Goal: Information Seeking & Learning: Learn about a topic

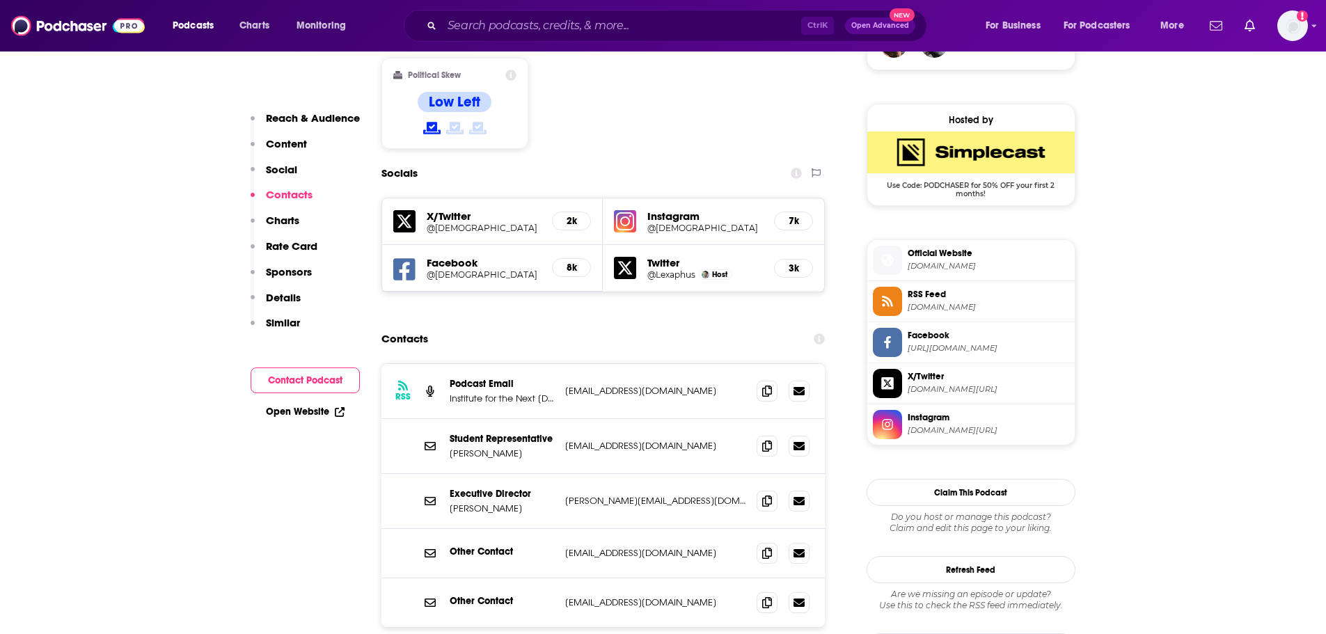
scroll to position [1114, 0]
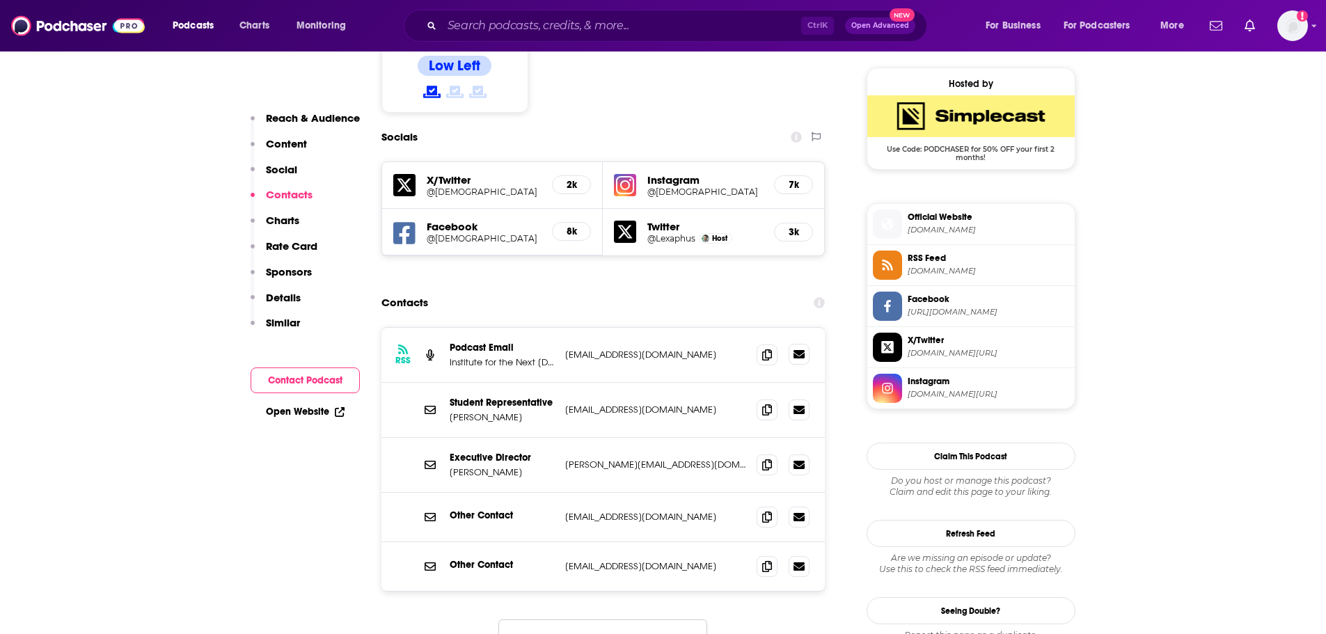
click at [795, 344] on link at bounding box center [799, 354] width 21 height 21
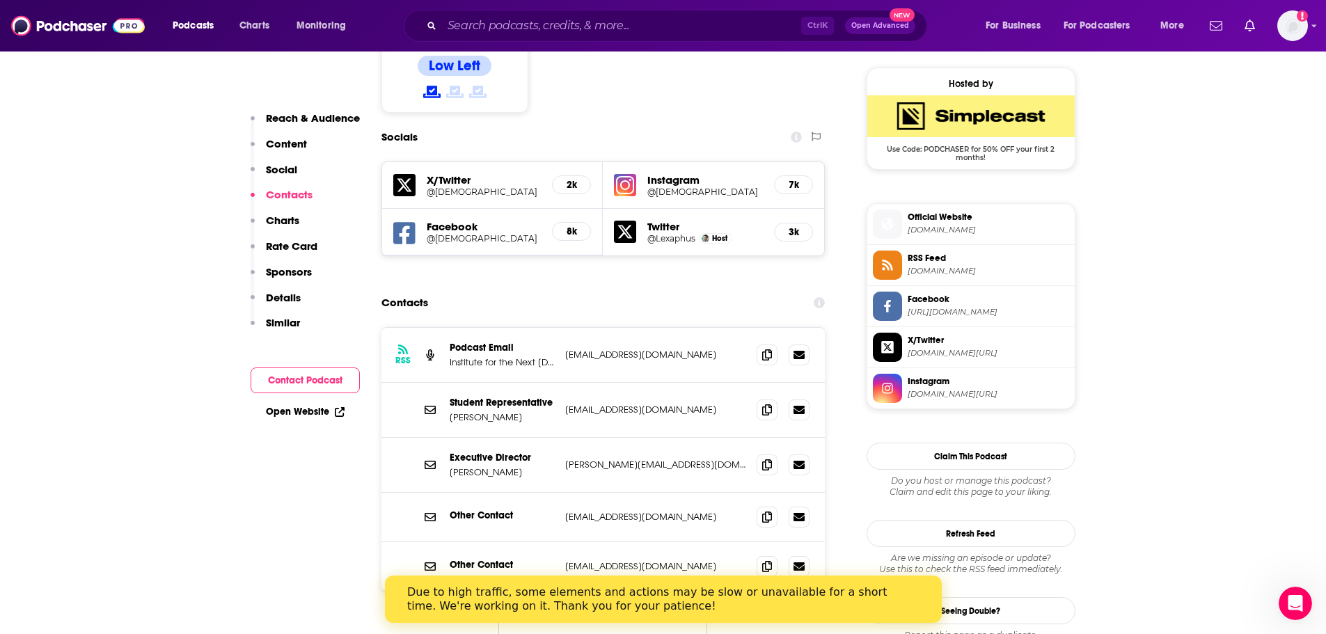
scroll to position [0, 0]
click at [768, 349] on icon at bounding box center [767, 354] width 10 height 11
click at [763, 511] on icon at bounding box center [767, 516] width 10 height 11
click at [514, 28] on input "Search podcasts, credits, & more..." at bounding box center [621, 26] width 359 height 22
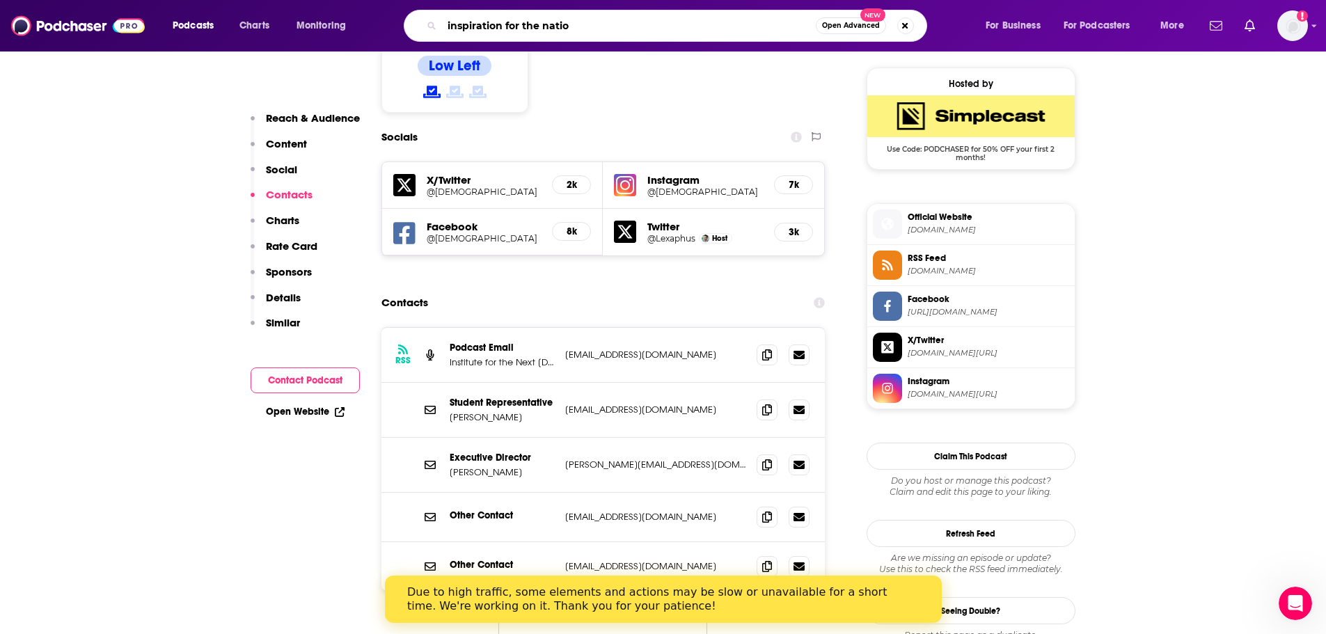
type input "inspiration for the nation"
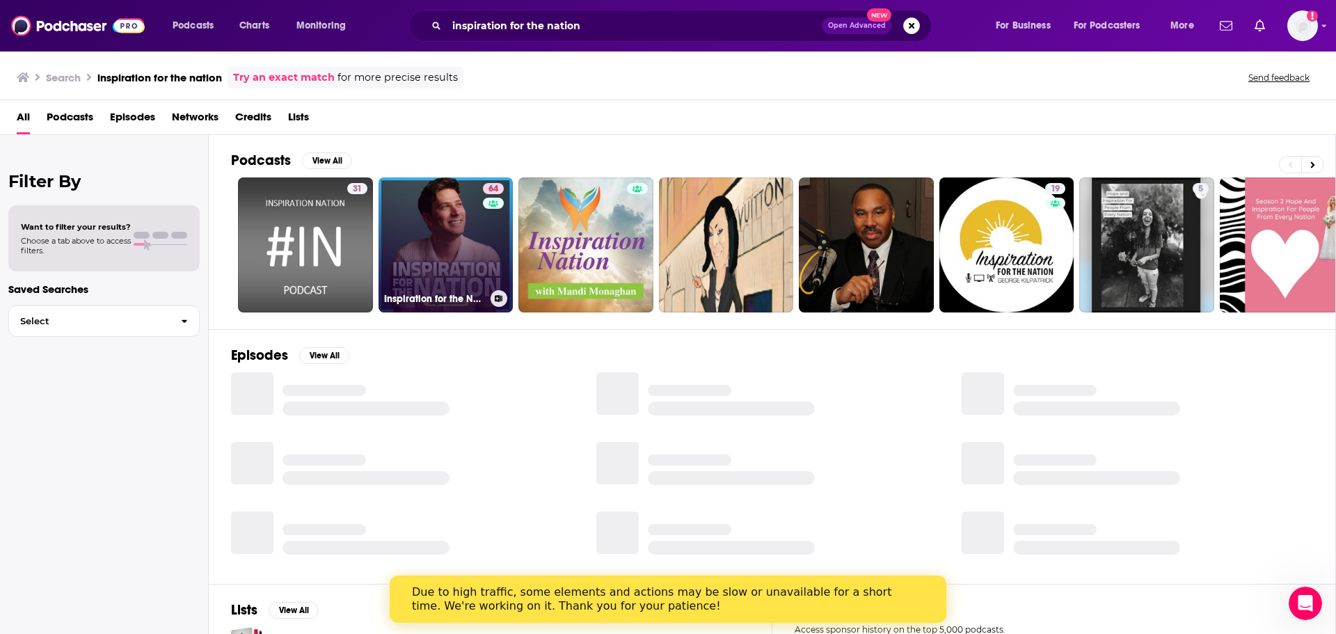
click at [445, 245] on link "64 Inspiration for the Nation with [PERSON_NAME]" at bounding box center [446, 244] width 135 height 135
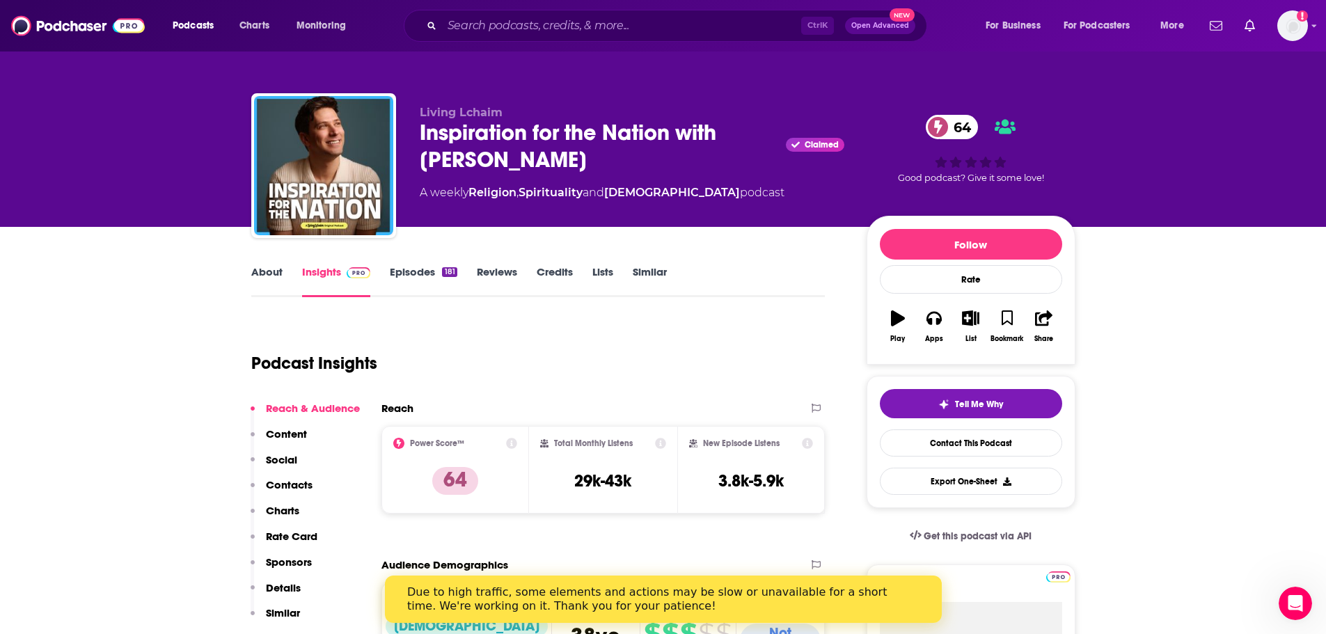
click at [292, 480] on p "Contacts" at bounding box center [289, 484] width 47 height 13
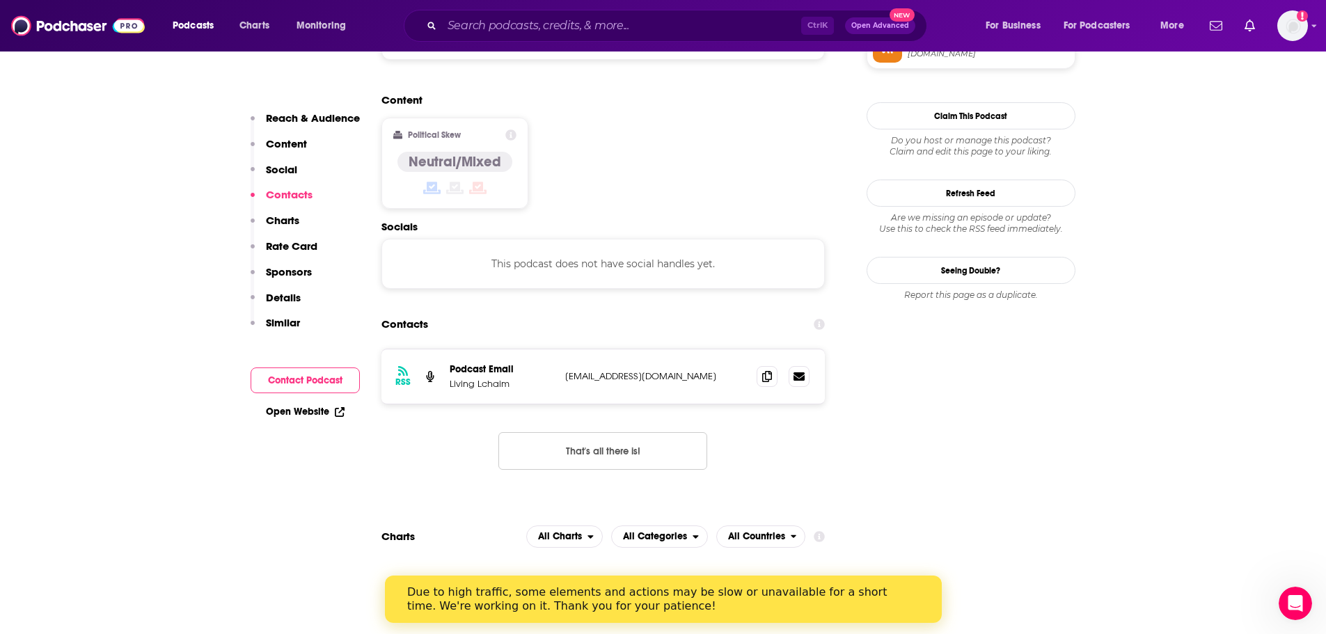
scroll to position [1119, 0]
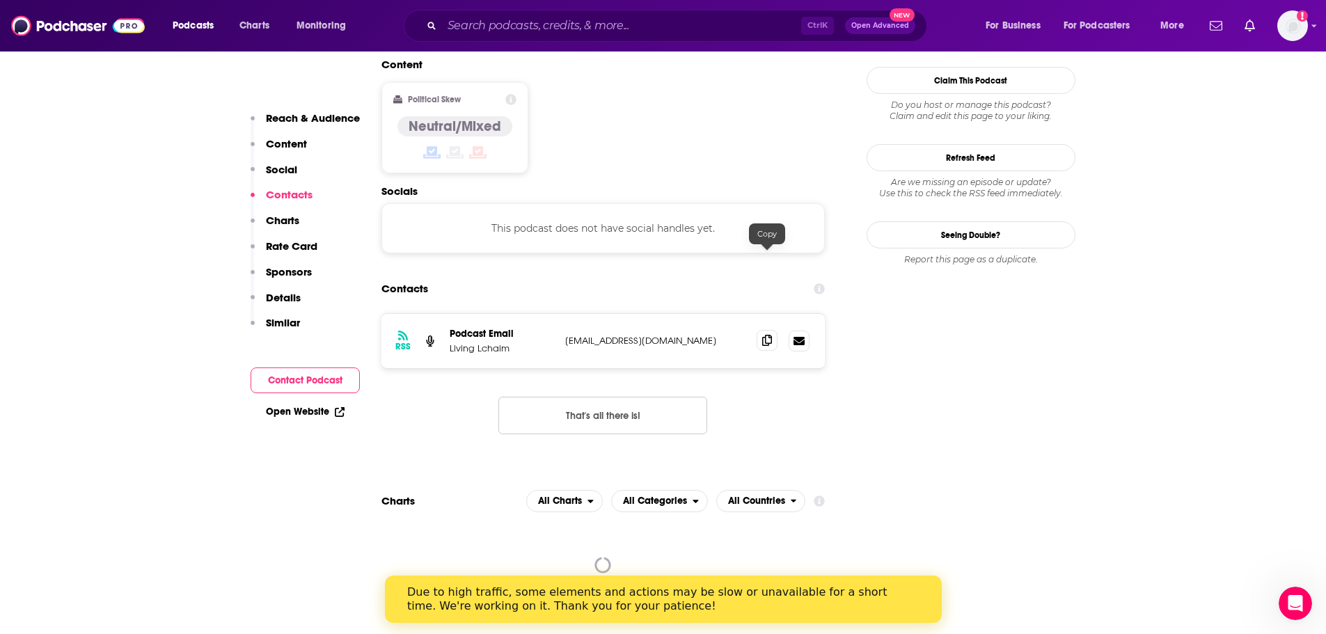
click at [771, 330] on span at bounding box center [767, 340] width 21 height 21
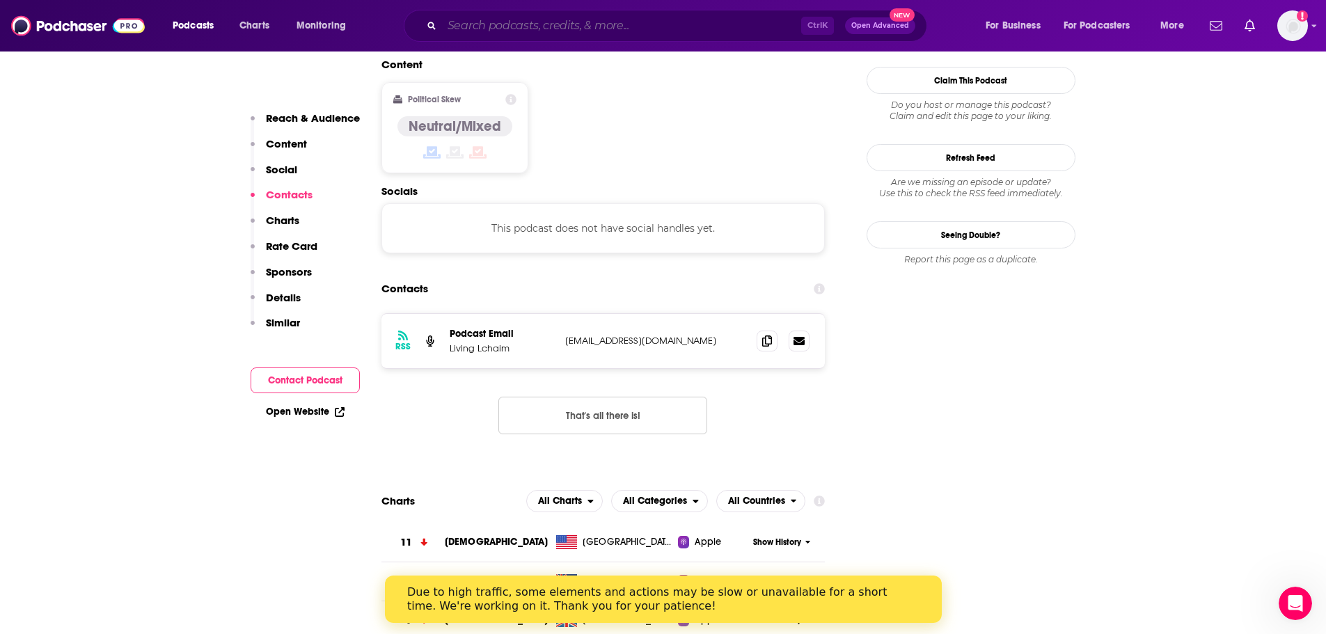
click at [503, 32] on input "Search podcasts, credits, & more..." at bounding box center [621, 26] width 359 height 22
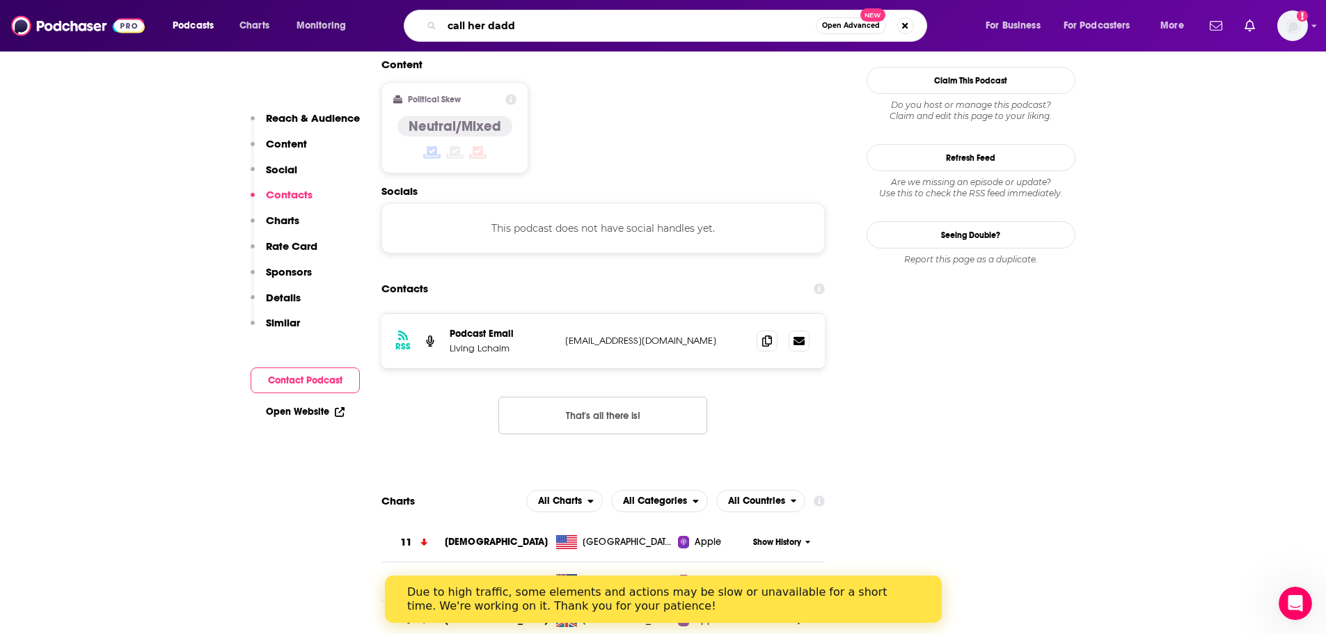
type input "call her daddy"
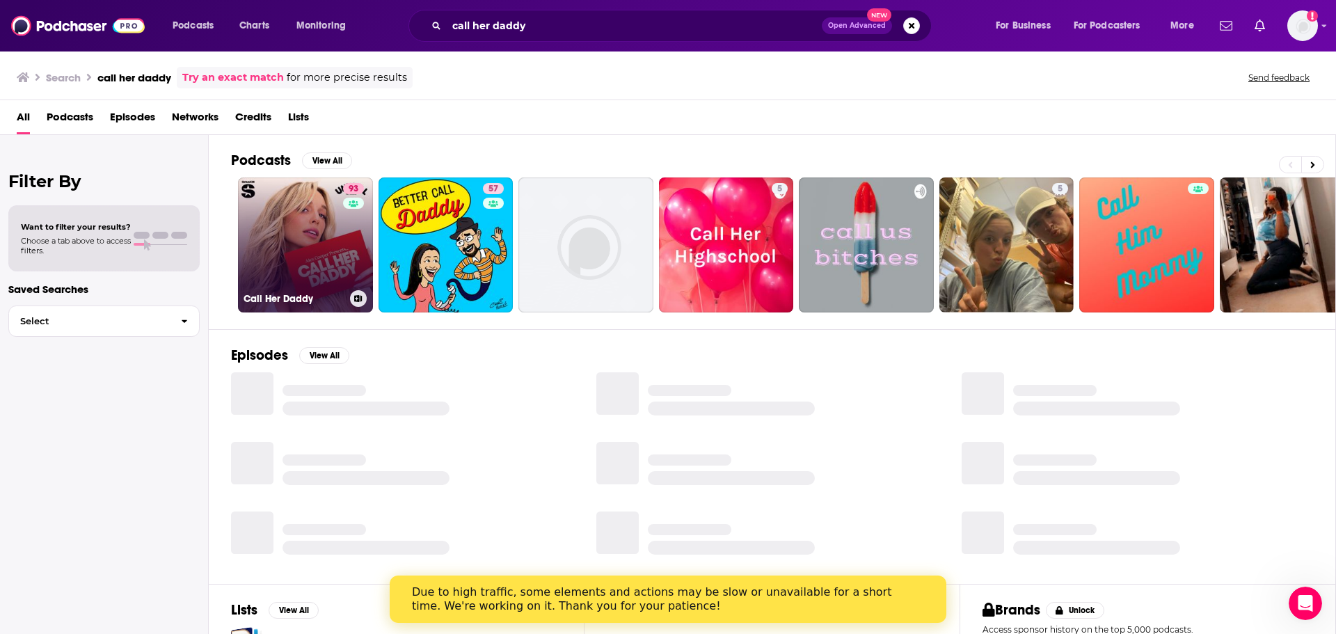
click at [333, 230] on link "93 Call Her Daddy" at bounding box center [305, 244] width 135 height 135
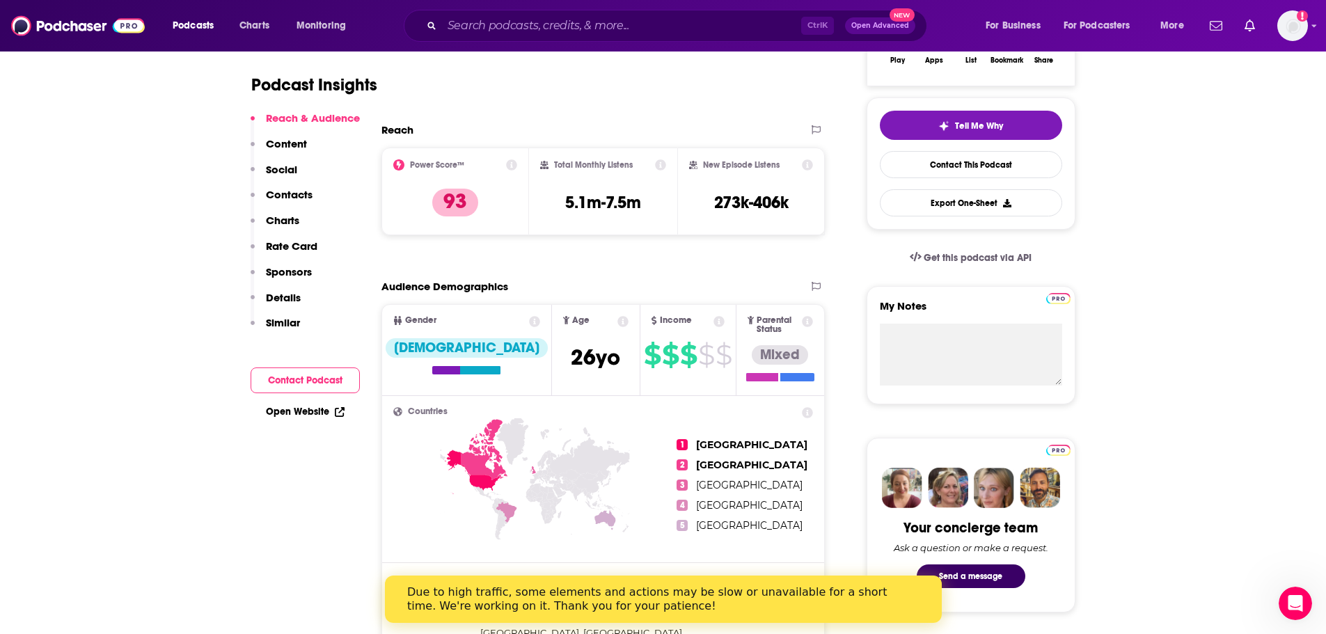
scroll to position [348, 0]
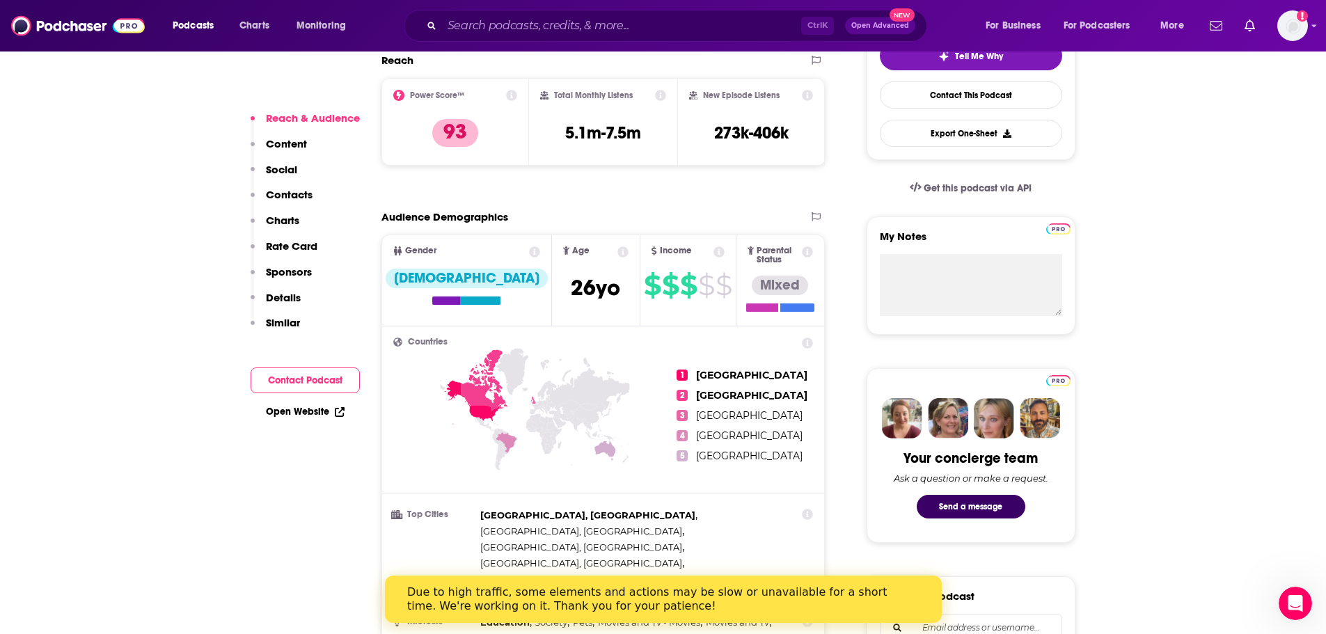
click at [277, 197] on p "Contacts" at bounding box center [289, 194] width 47 height 13
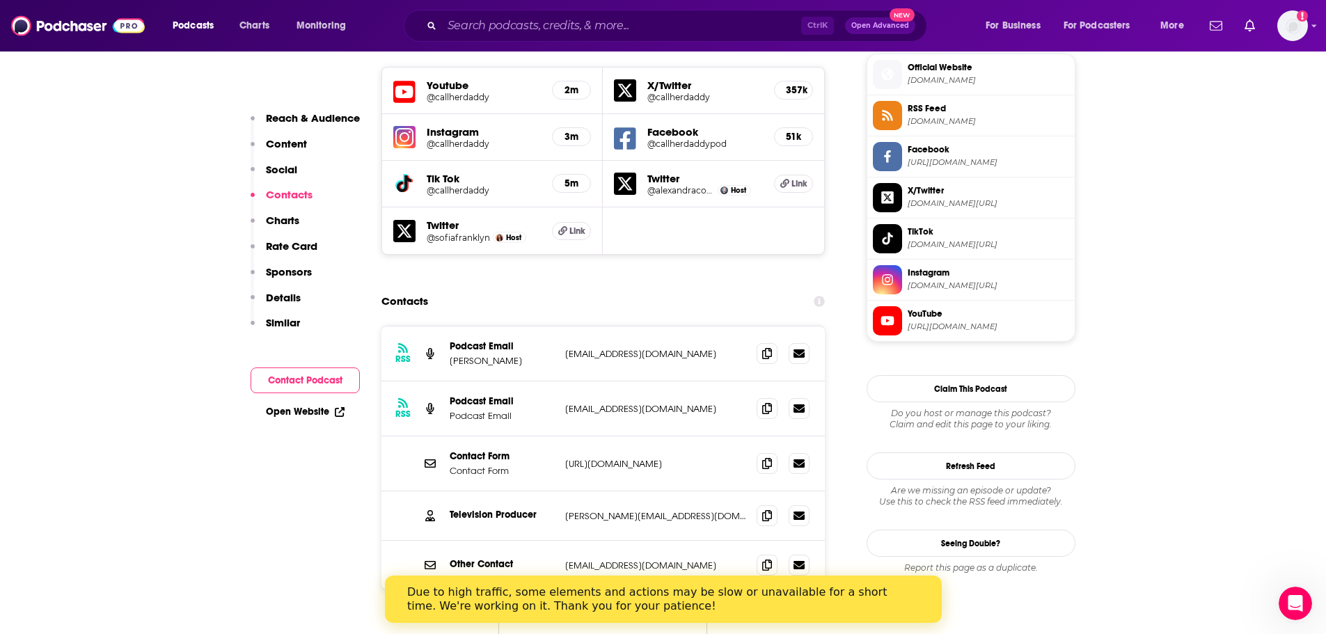
scroll to position [1271, 0]
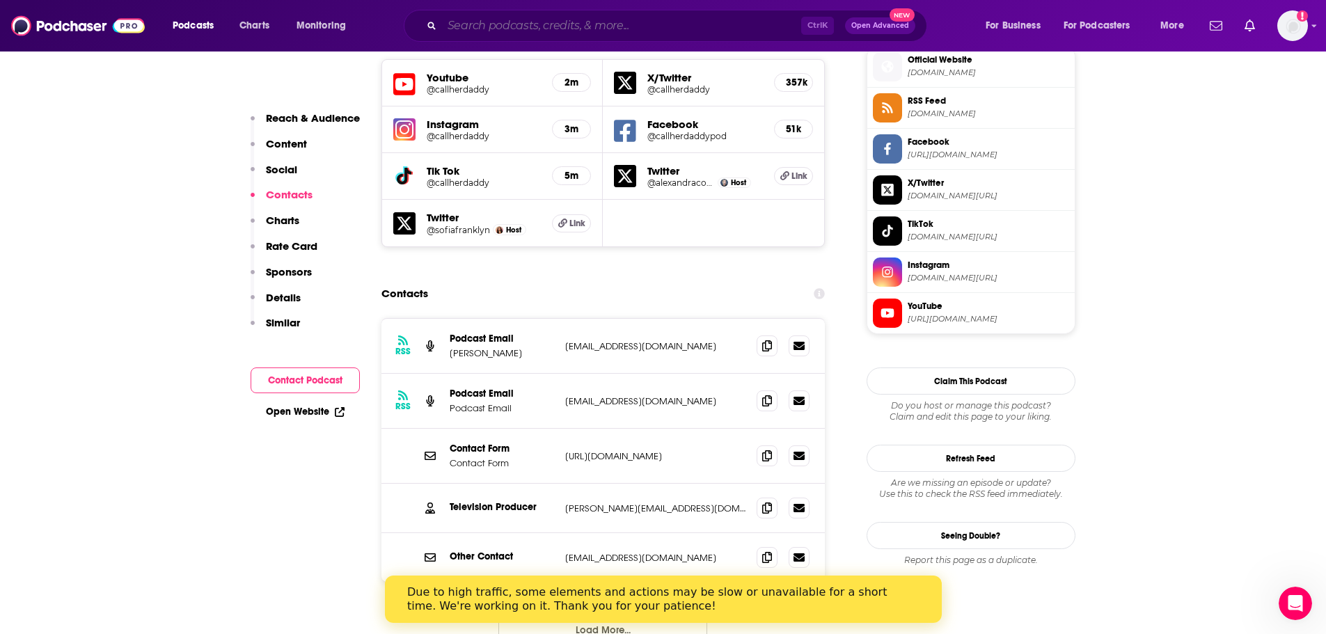
click at [583, 35] on input "Search podcasts, credits, & more..." at bounding box center [621, 26] width 359 height 22
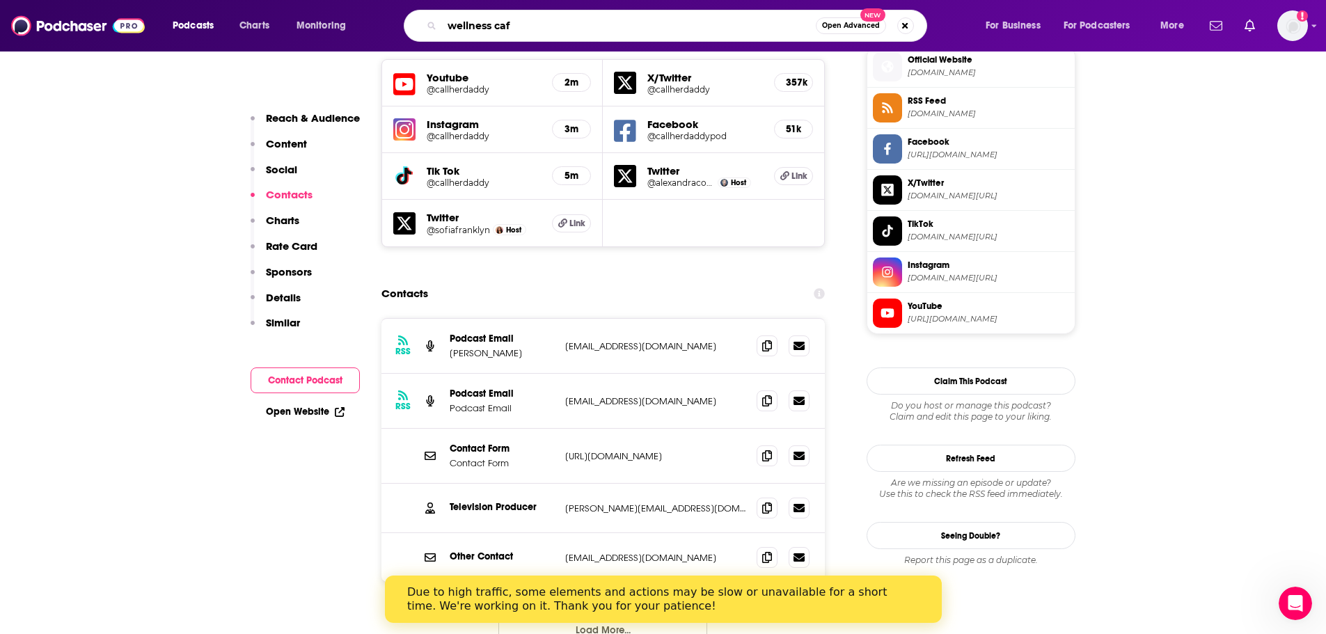
type input "wellness cafe"
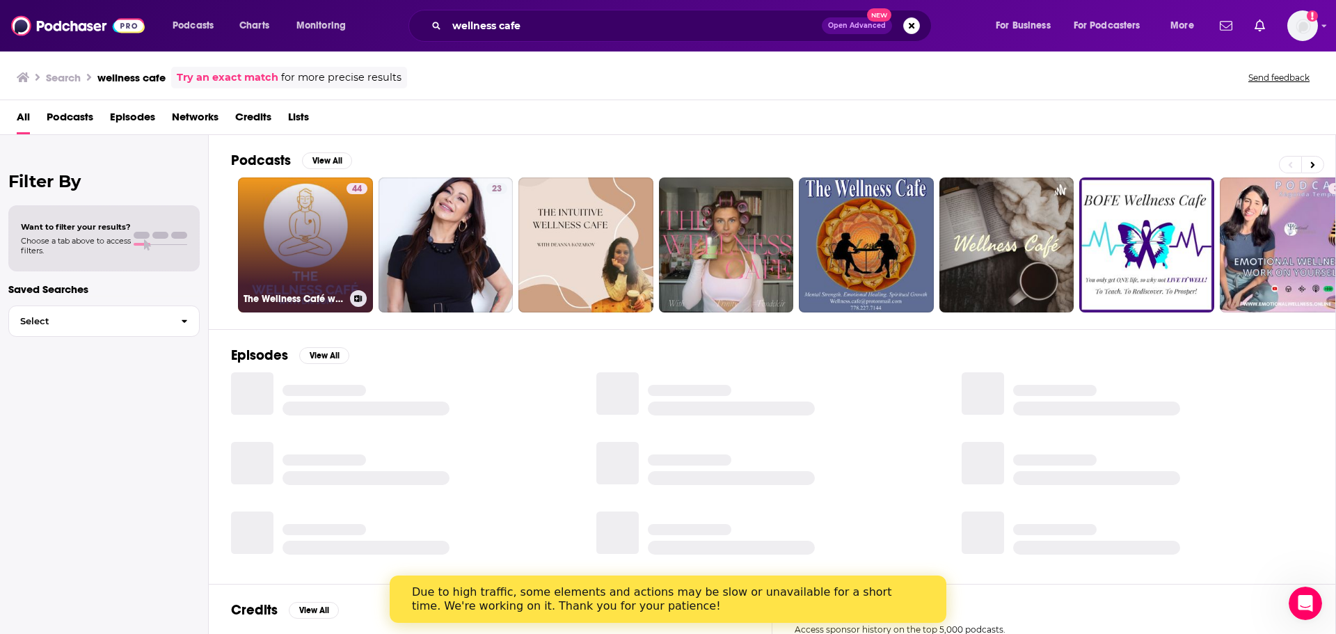
click at [310, 216] on link "44 The Wellness Café with Dr. [PERSON_NAME]" at bounding box center [305, 244] width 135 height 135
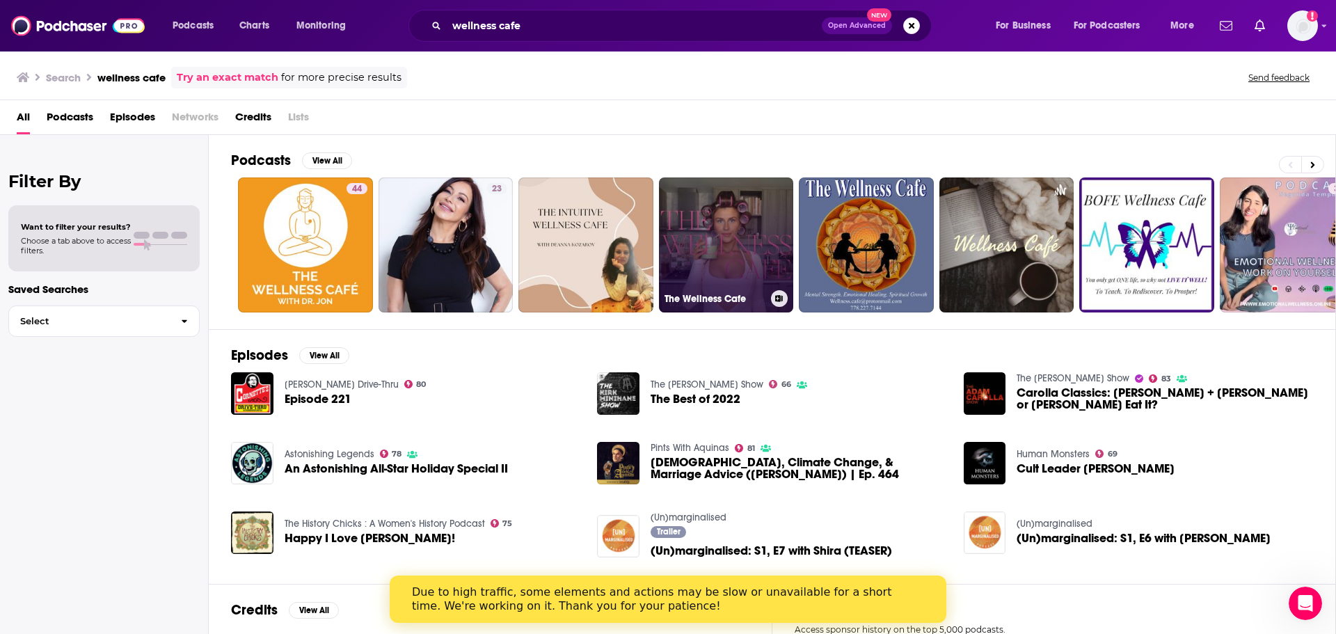
click at [702, 224] on link "The Wellness Cafe" at bounding box center [726, 244] width 135 height 135
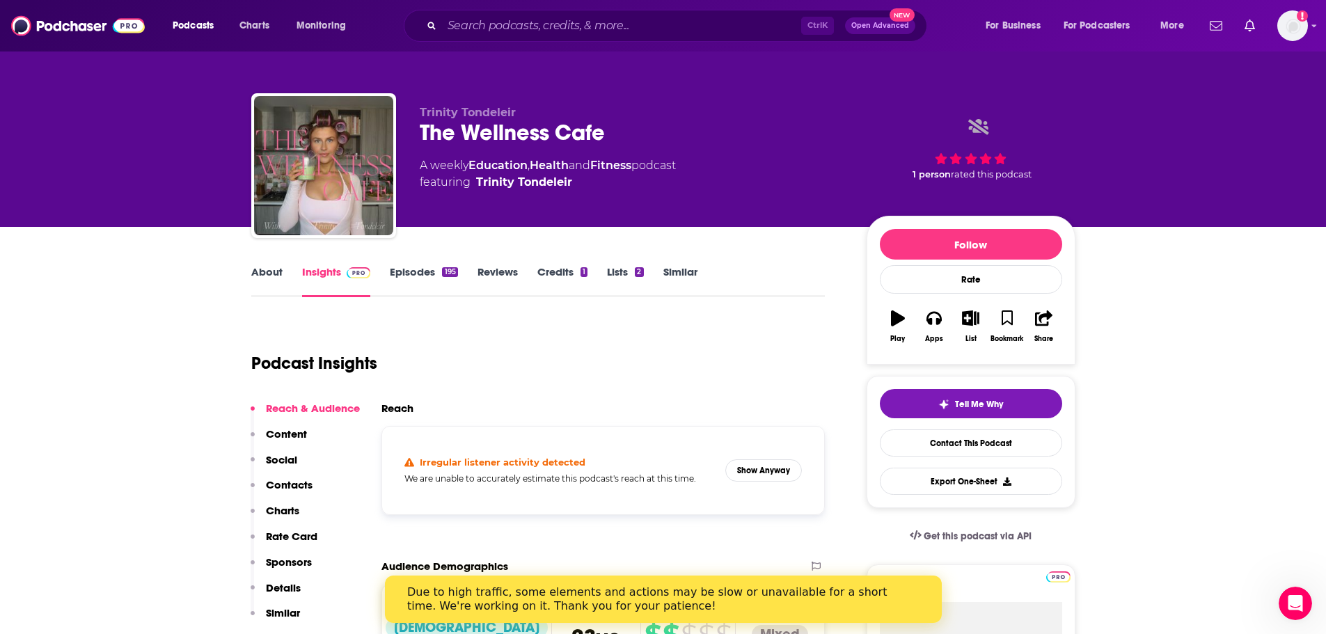
click at [420, 267] on link "Episodes 195" at bounding box center [424, 281] width 68 height 32
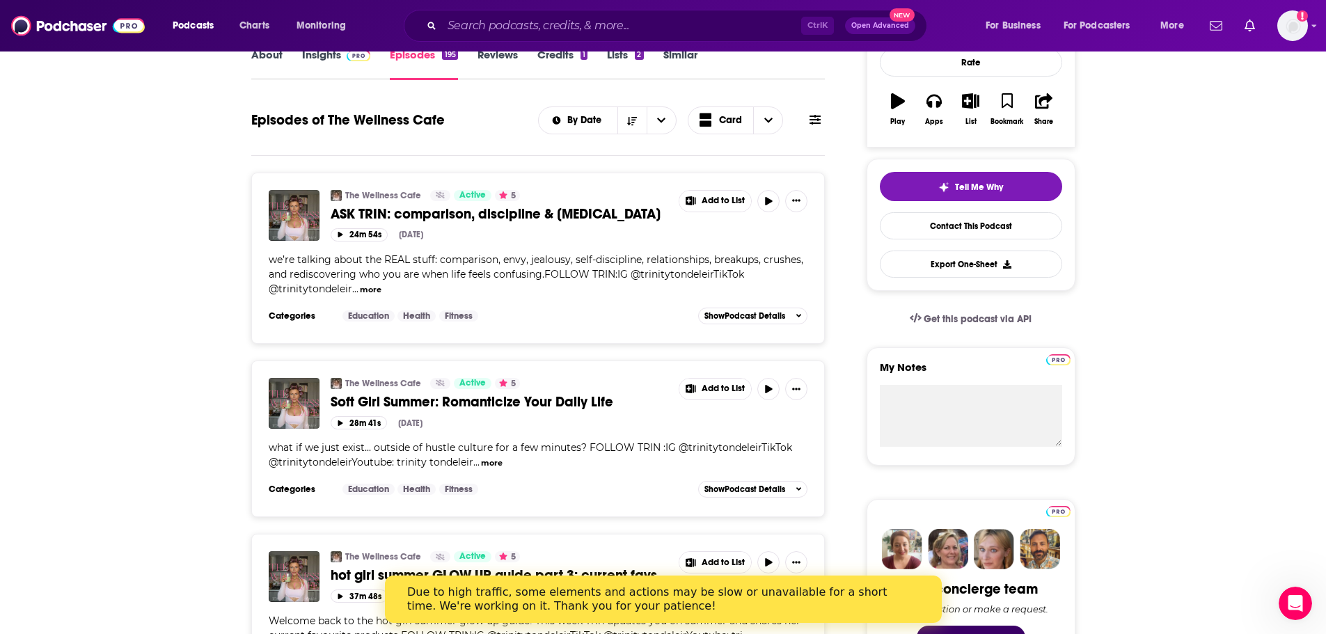
scroll to position [348, 0]
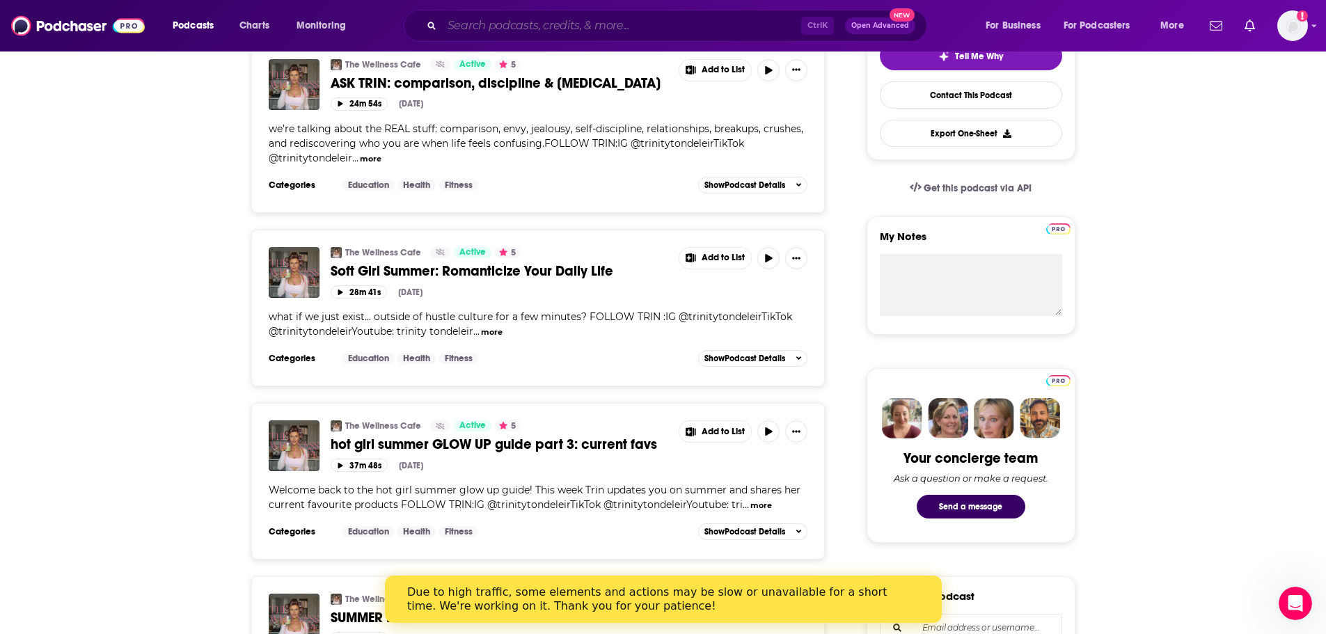
click at [493, 26] on input "Search podcasts, credits, & more..." at bounding box center [621, 26] width 359 height 22
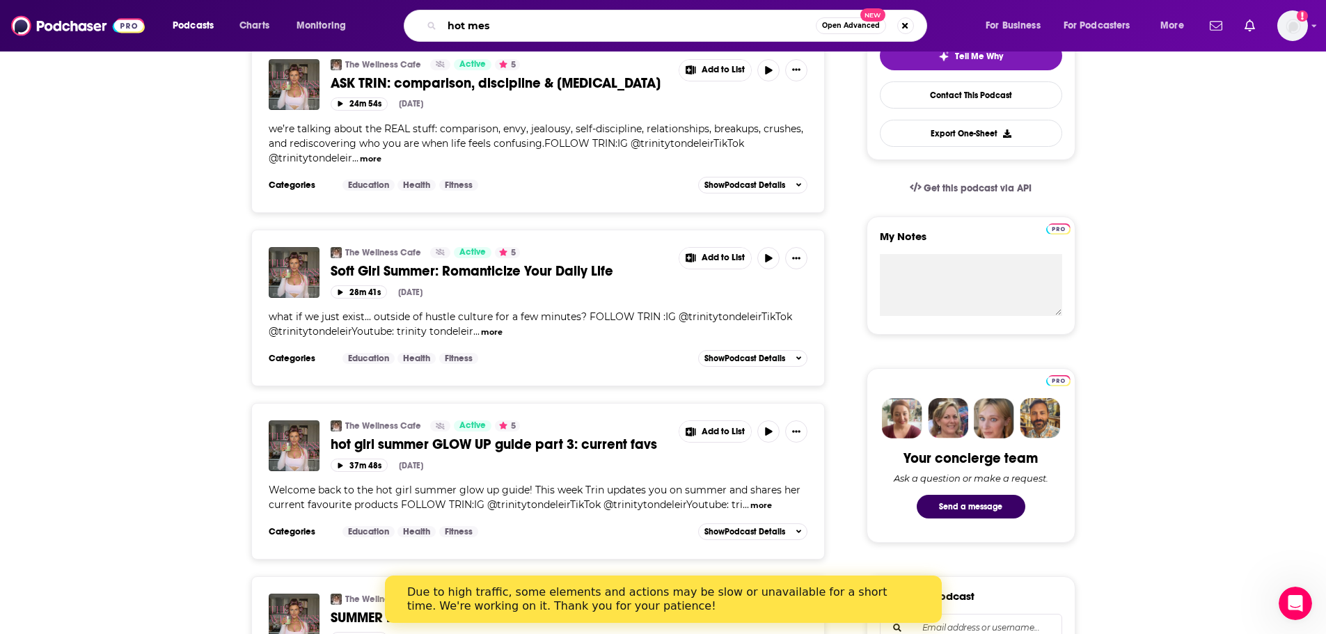
type input "hot mess"
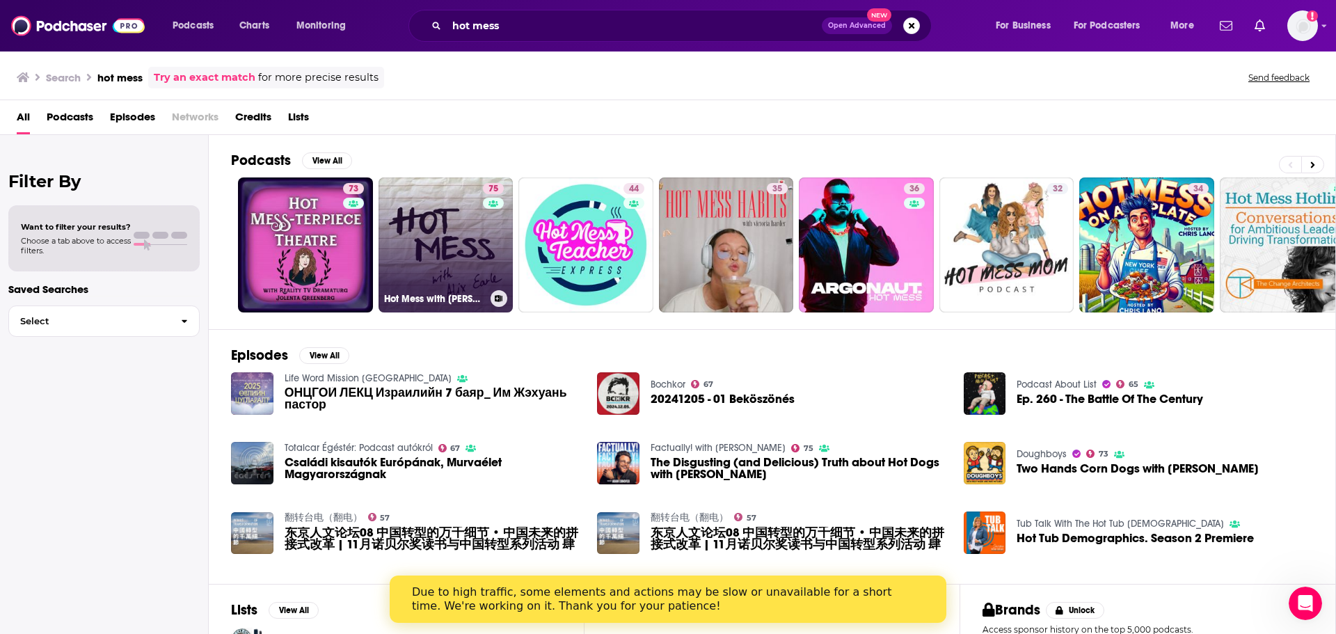
click at [457, 262] on link "75 Hot Mess with [PERSON_NAME]" at bounding box center [446, 244] width 135 height 135
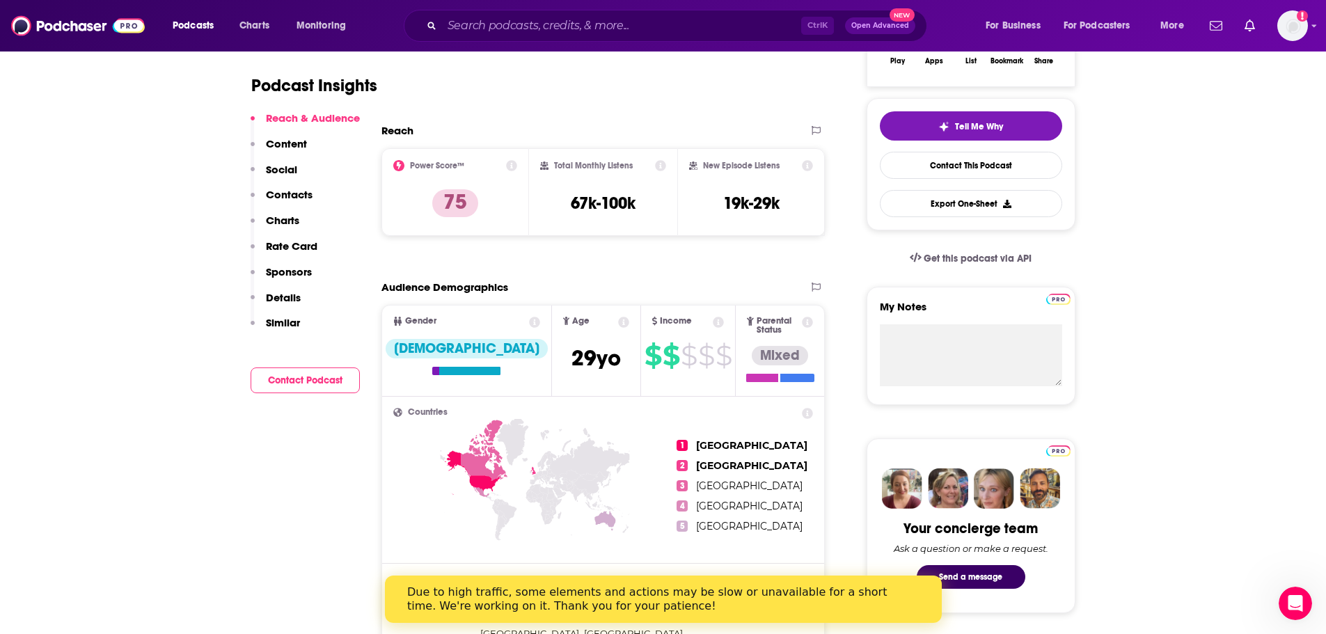
scroll to position [278, 0]
click at [295, 196] on p "Contacts" at bounding box center [289, 194] width 47 height 13
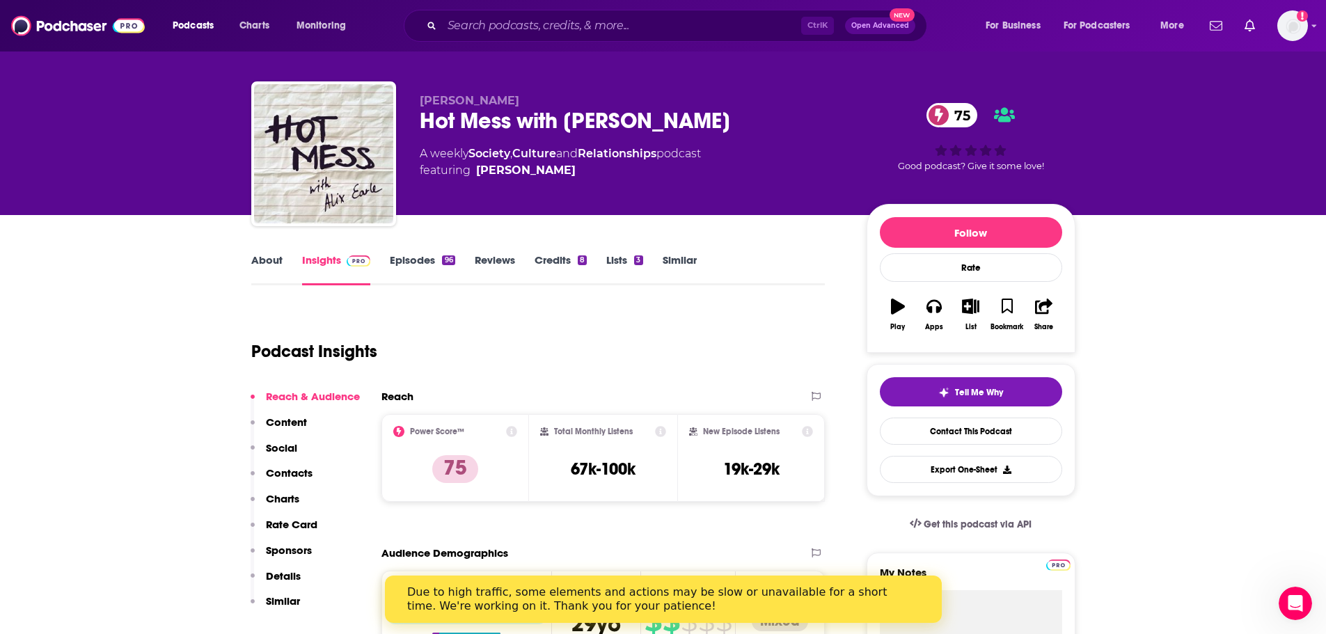
scroll to position [0, 0]
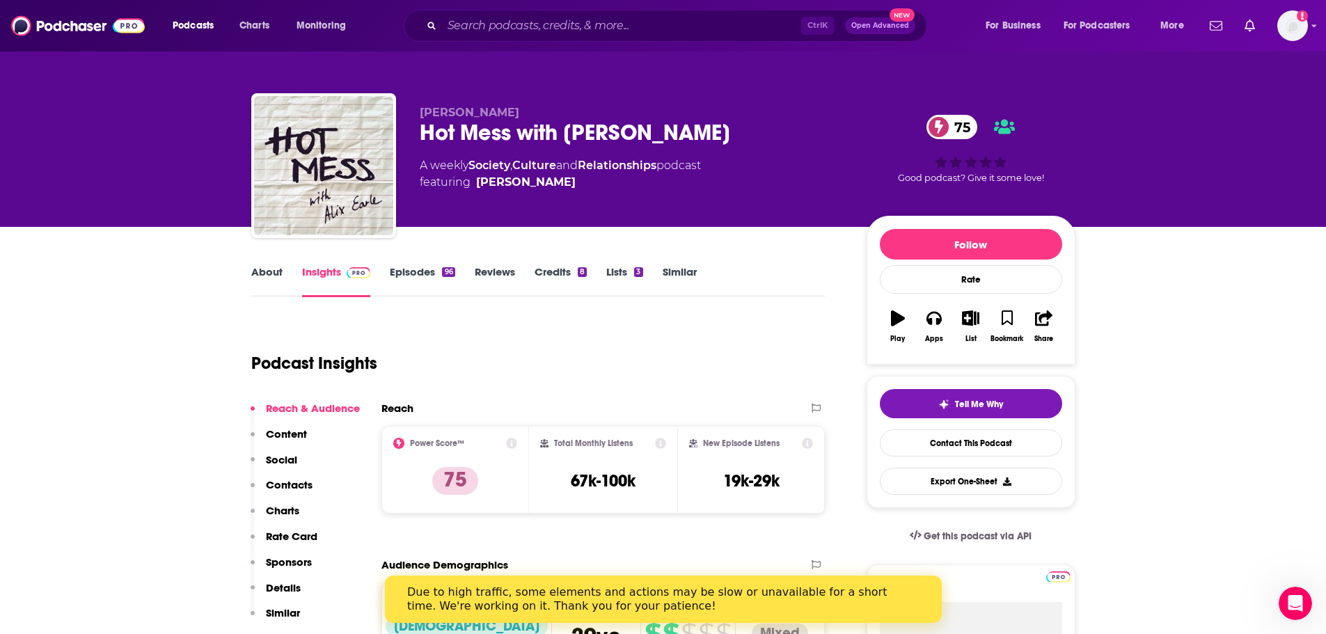
click at [390, 266] on link "Episodes 96" at bounding box center [422, 281] width 65 height 32
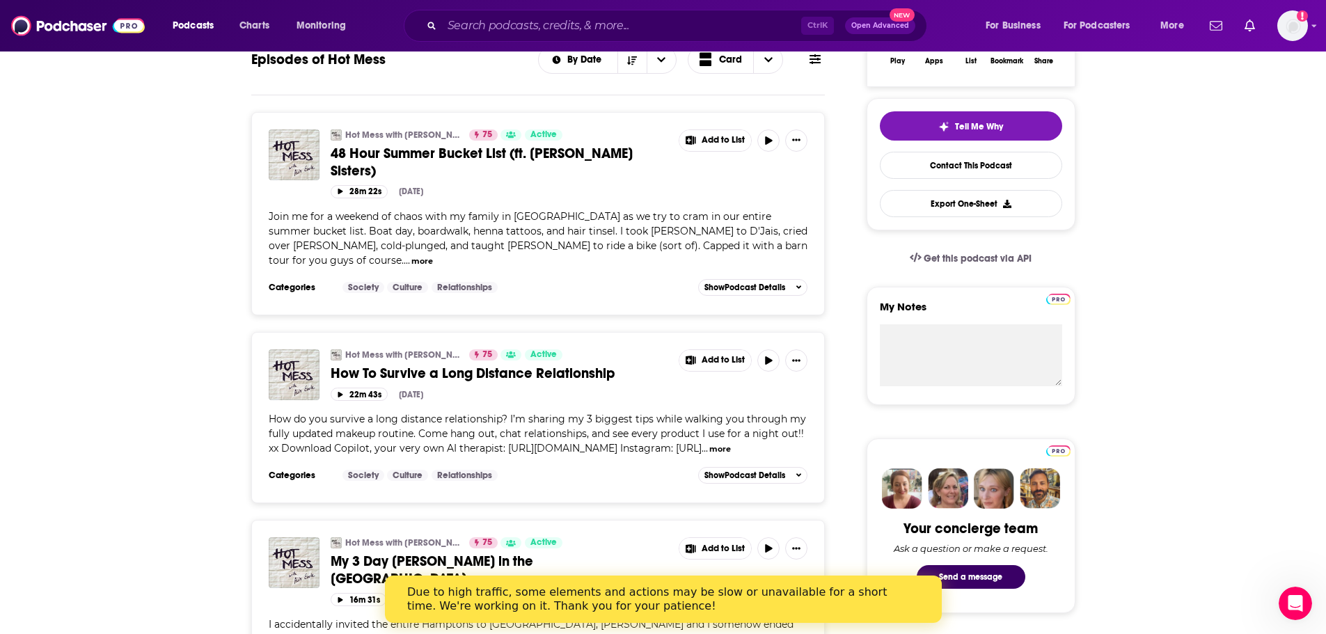
scroll to position [278, 0]
click at [700, 16] on input "Search podcasts, credits, & more..." at bounding box center [621, 26] width 359 height 22
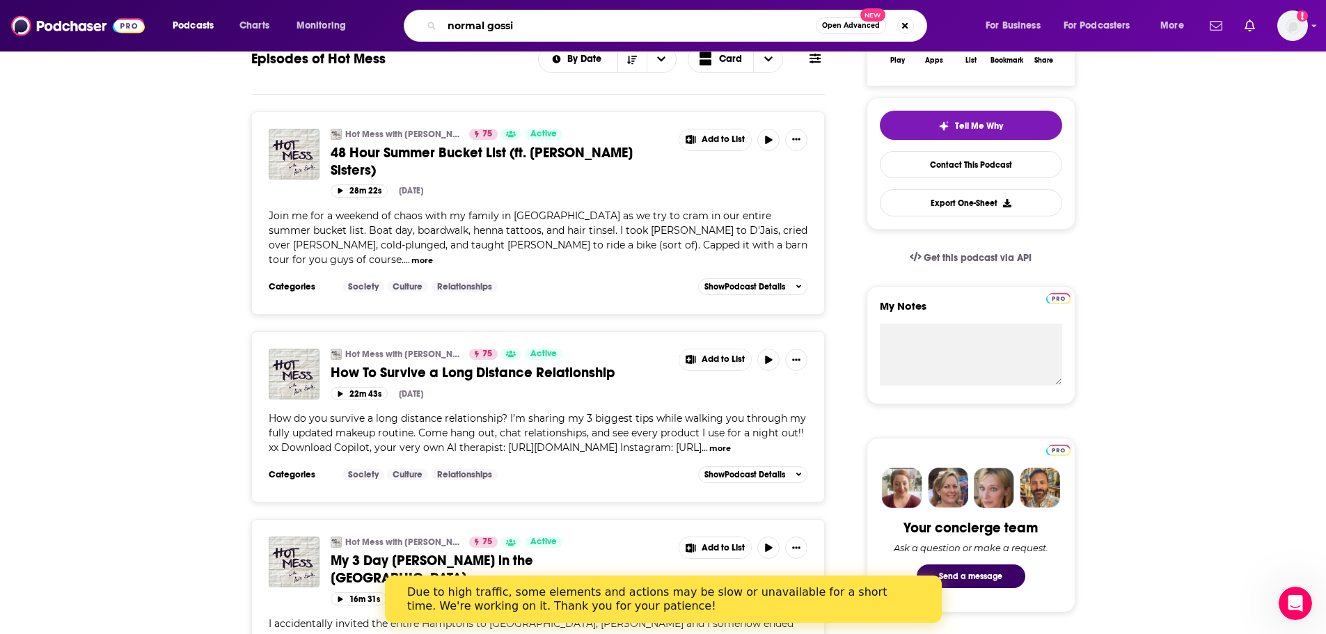
type input "normal gossip"
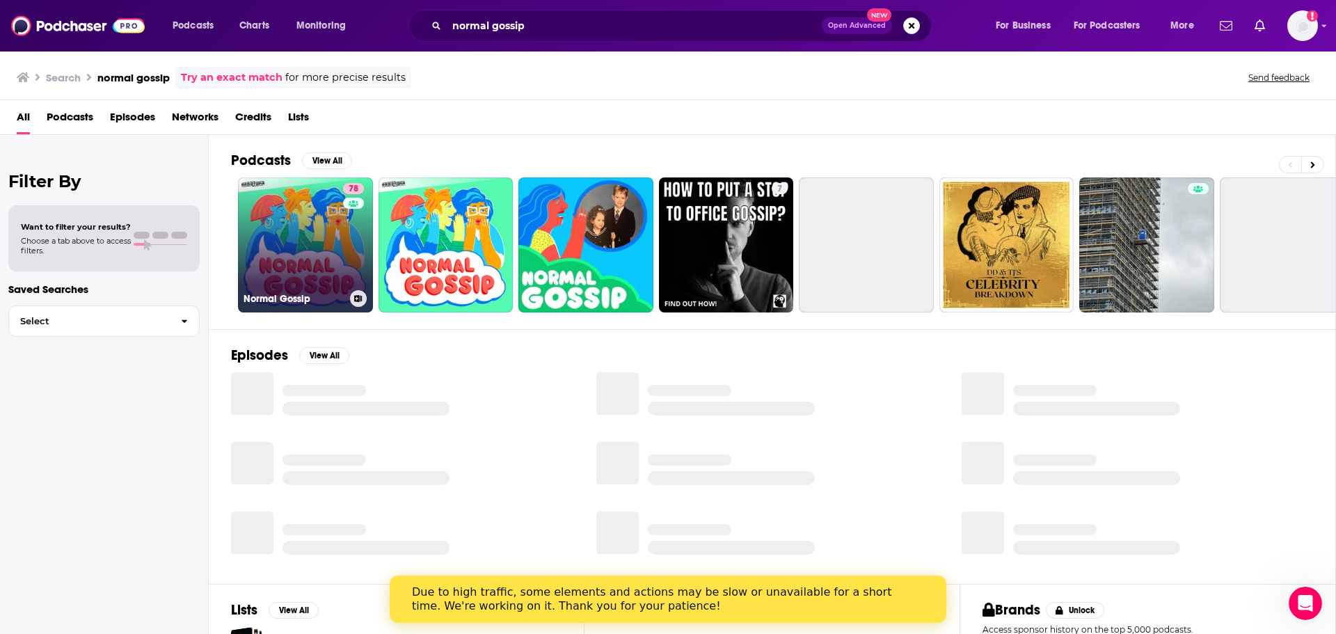
click at [313, 243] on link "78 Normal Gossip" at bounding box center [305, 244] width 135 height 135
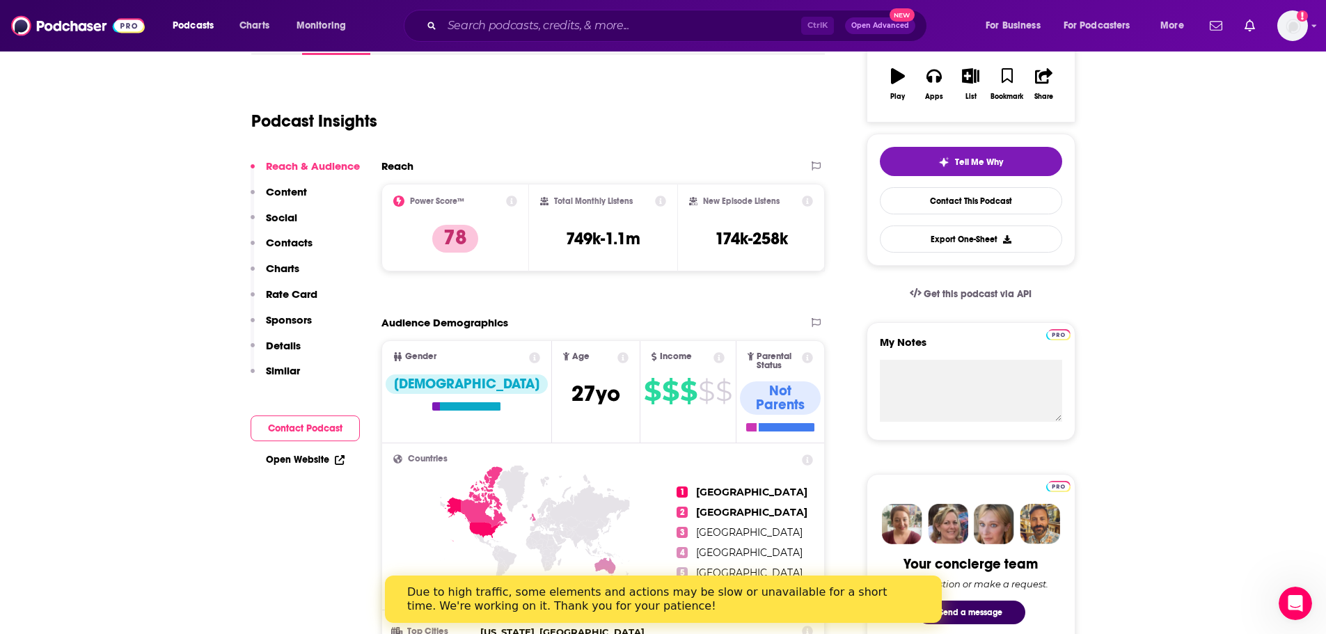
scroll to position [70, 0]
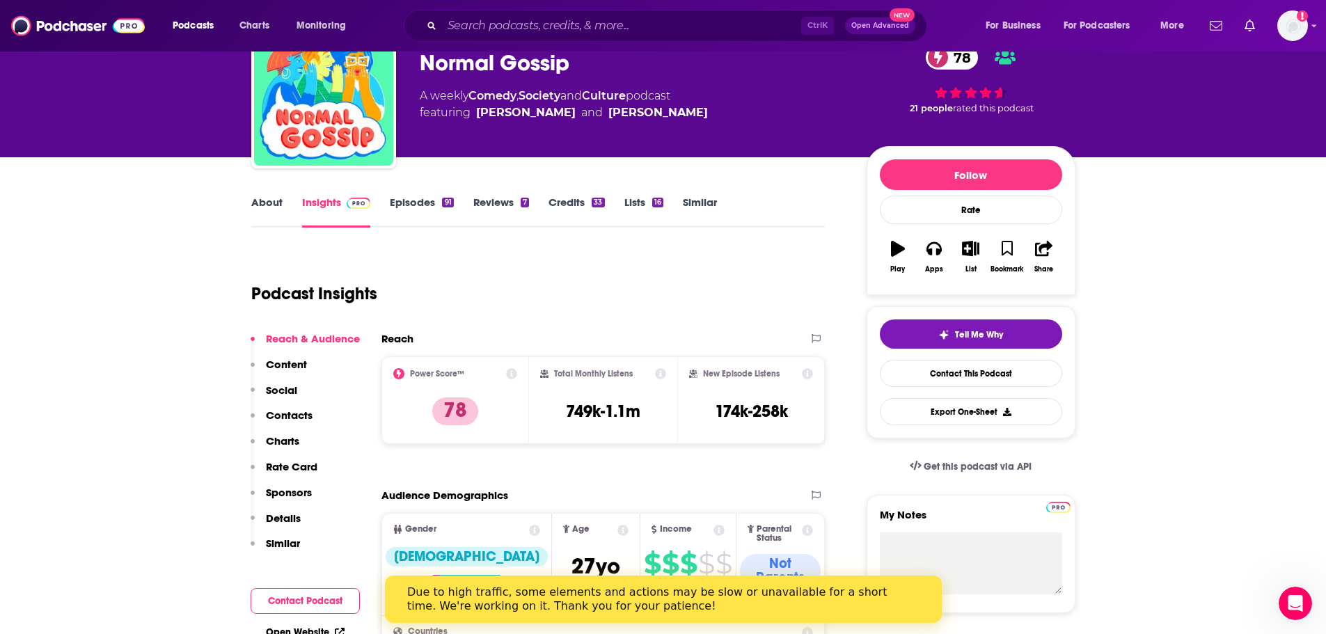
click at [436, 196] on link "Episodes 91" at bounding box center [421, 212] width 63 height 32
